Goal: Task Accomplishment & Management: Use online tool/utility

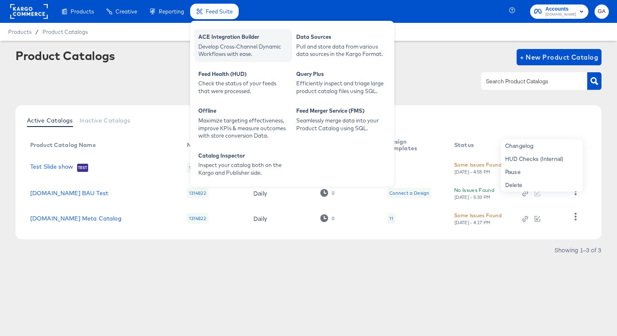
click at [221, 43] on div "Develop Cross-Channel Dynamic Workflows with ease." at bounding box center [243, 50] width 90 height 15
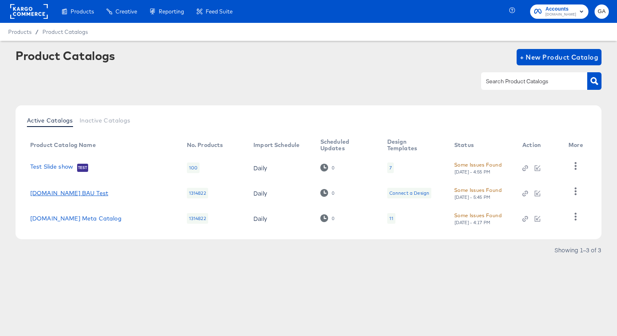
click at [64, 193] on link "[DOMAIN_NAME] BAU Test" at bounding box center [69, 193] width 78 height 7
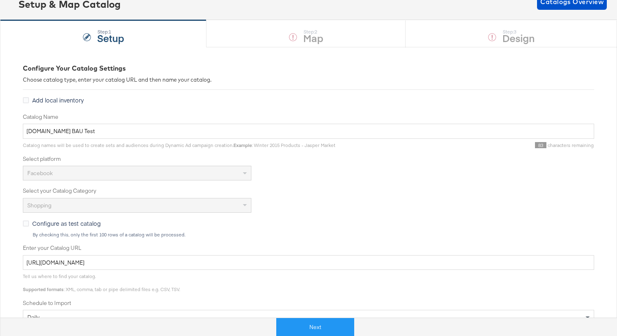
scroll to position [81, 0]
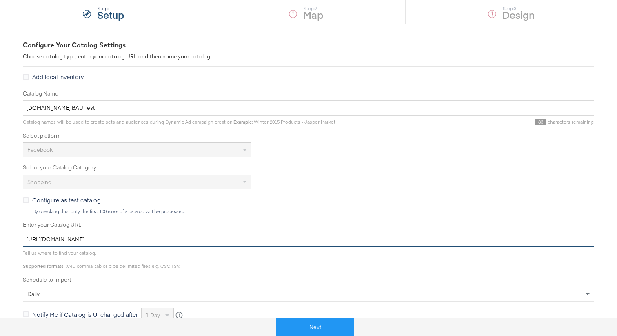
drag, startPoint x: 237, startPoint y: 237, endPoint x: 5, endPoint y: 235, distance: 232.6
click at [5, 235] on div "Configure Your Catalog Settings Choose catalog type, enter your catalog URL and…" at bounding box center [308, 242] width 617 height 437
paste input "-2/export.t"
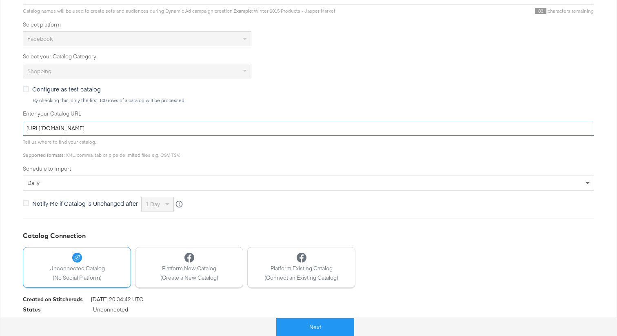
scroll to position [211, 0]
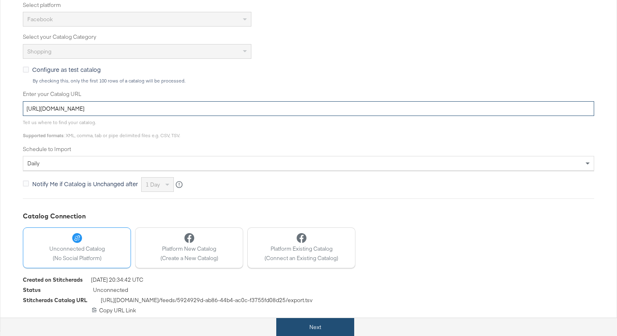
type input "https://ace.stitcherads.com/exports/1405/universal/none/universal-2/export.tsv.…"
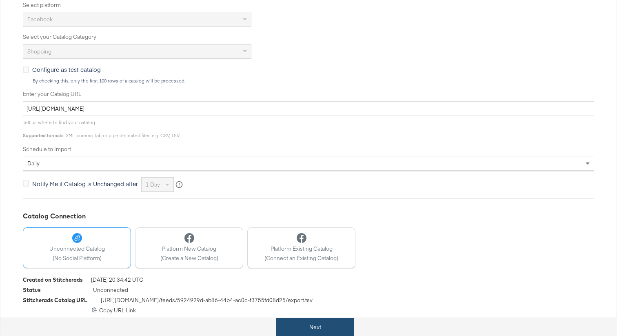
click at [308, 329] on button "Next" at bounding box center [315, 327] width 78 height 18
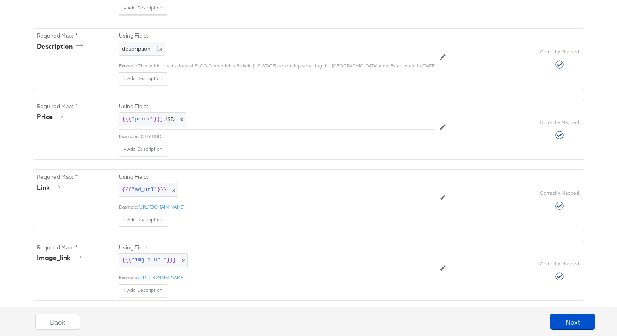
scroll to position [0, 0]
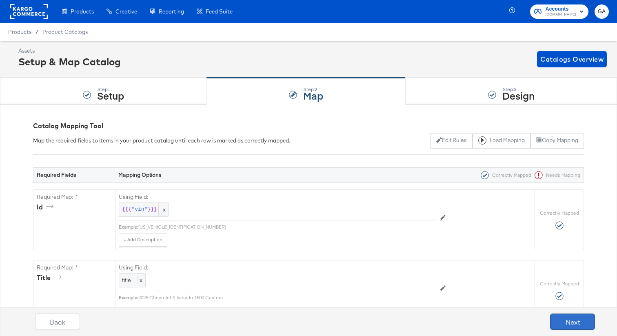
click at [570, 320] on button "Next" at bounding box center [572, 321] width 45 height 16
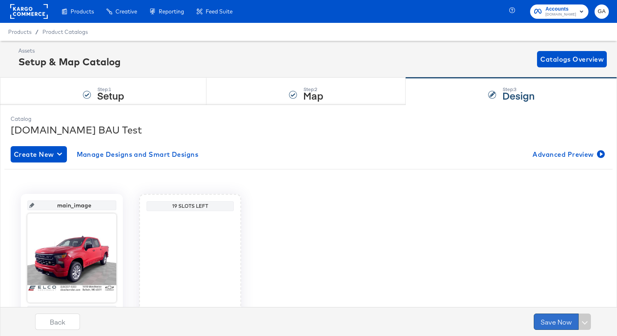
click at [563, 325] on button "Save Now" at bounding box center [556, 321] width 45 height 16
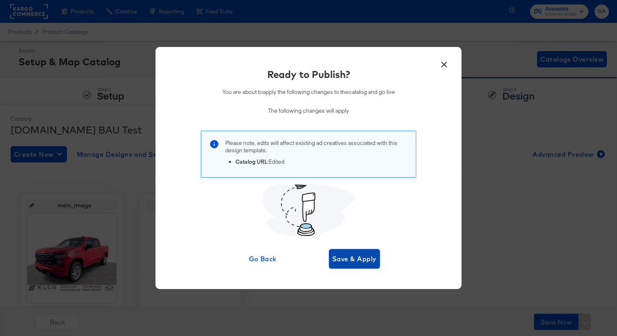
click at [338, 253] on span "Save & Apply" at bounding box center [354, 258] width 44 height 11
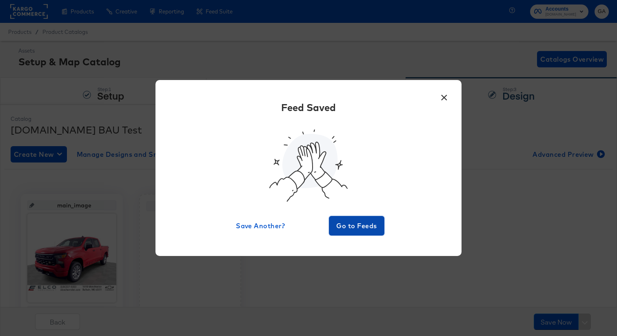
click at [353, 224] on span "Go to Feeds" at bounding box center [356, 225] width 49 height 11
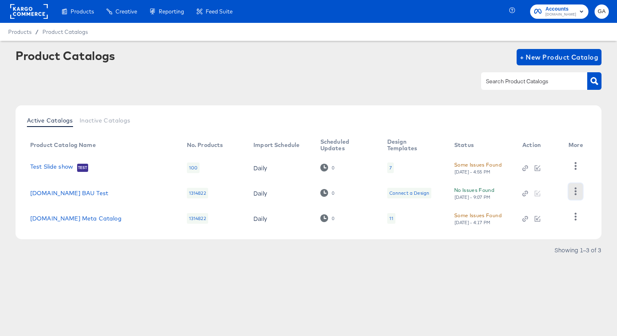
click at [573, 190] on icon "button" at bounding box center [576, 191] width 8 height 8
click at [559, 158] on div "HUD Checks (Internal)" at bounding box center [542, 158] width 82 height 13
click at [279, 62] on div "Product Catalogs + New Product Catalog" at bounding box center [309, 57] width 586 height 16
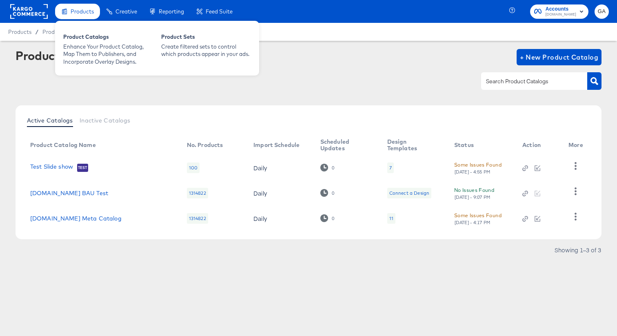
click at [80, 16] on div "Products" at bounding box center [77, 12] width 45 height 16
click at [80, 33] on div "Product Catalogs" at bounding box center [108, 38] width 90 height 10
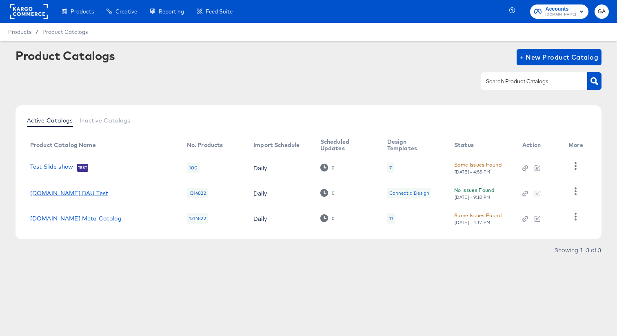
click at [58, 193] on link "[DOMAIN_NAME] BAU Test" at bounding box center [69, 193] width 78 height 7
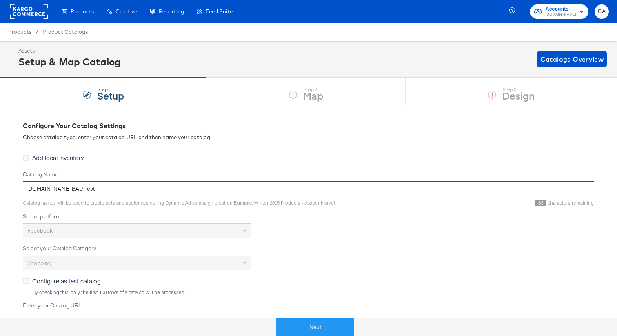
click at [95, 181] on input "[DOMAIN_NAME] BAU Test" at bounding box center [308, 188] width 571 height 15
click at [95, 185] on input "[DOMAIN_NAME] BAU Test" at bounding box center [308, 188] width 571 height 15
type input "Cars.com BAU Test -"
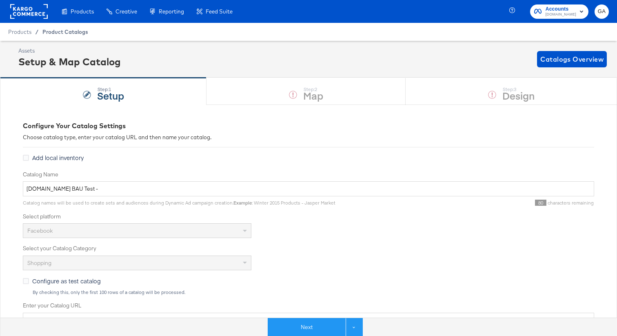
click at [55, 31] on span "Product Catalogs" at bounding box center [65, 32] width 46 height 7
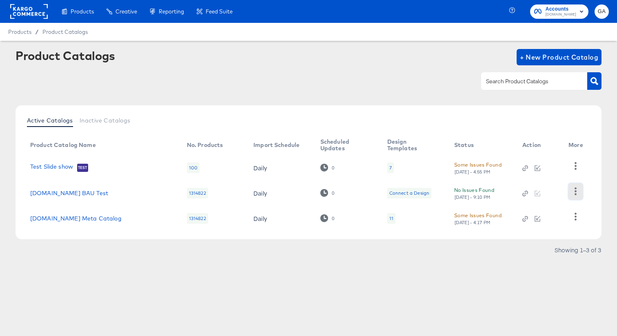
click at [577, 187] on icon "button" at bounding box center [576, 191] width 8 height 8
click at [565, 160] on div "HUD Checks (Internal)" at bounding box center [542, 158] width 82 height 13
click at [328, 75] on div at bounding box center [309, 81] width 586 height 18
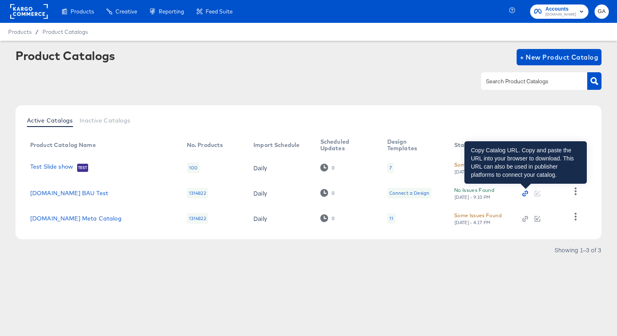
click at [526, 192] on icon "button" at bounding box center [525, 194] width 6 height 6
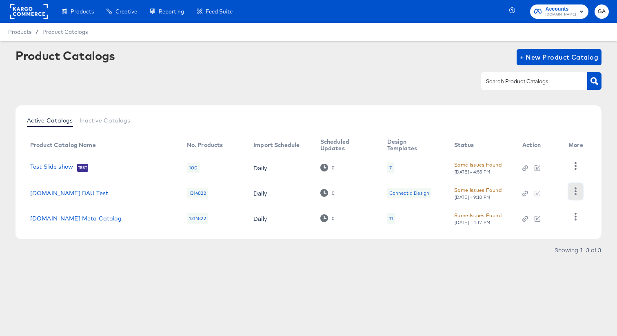
click at [578, 193] on icon "button" at bounding box center [576, 191] width 8 height 8
click at [550, 157] on div "HUD Checks (Internal)" at bounding box center [542, 158] width 82 height 13
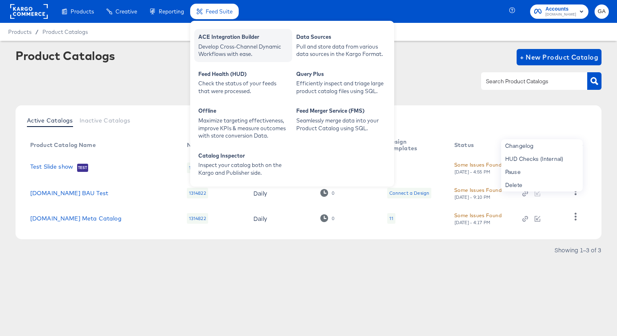
click at [223, 44] on div "Develop Cross-Channel Dynamic Workflows with ease." at bounding box center [243, 50] width 90 height 15
